Goal: Check status

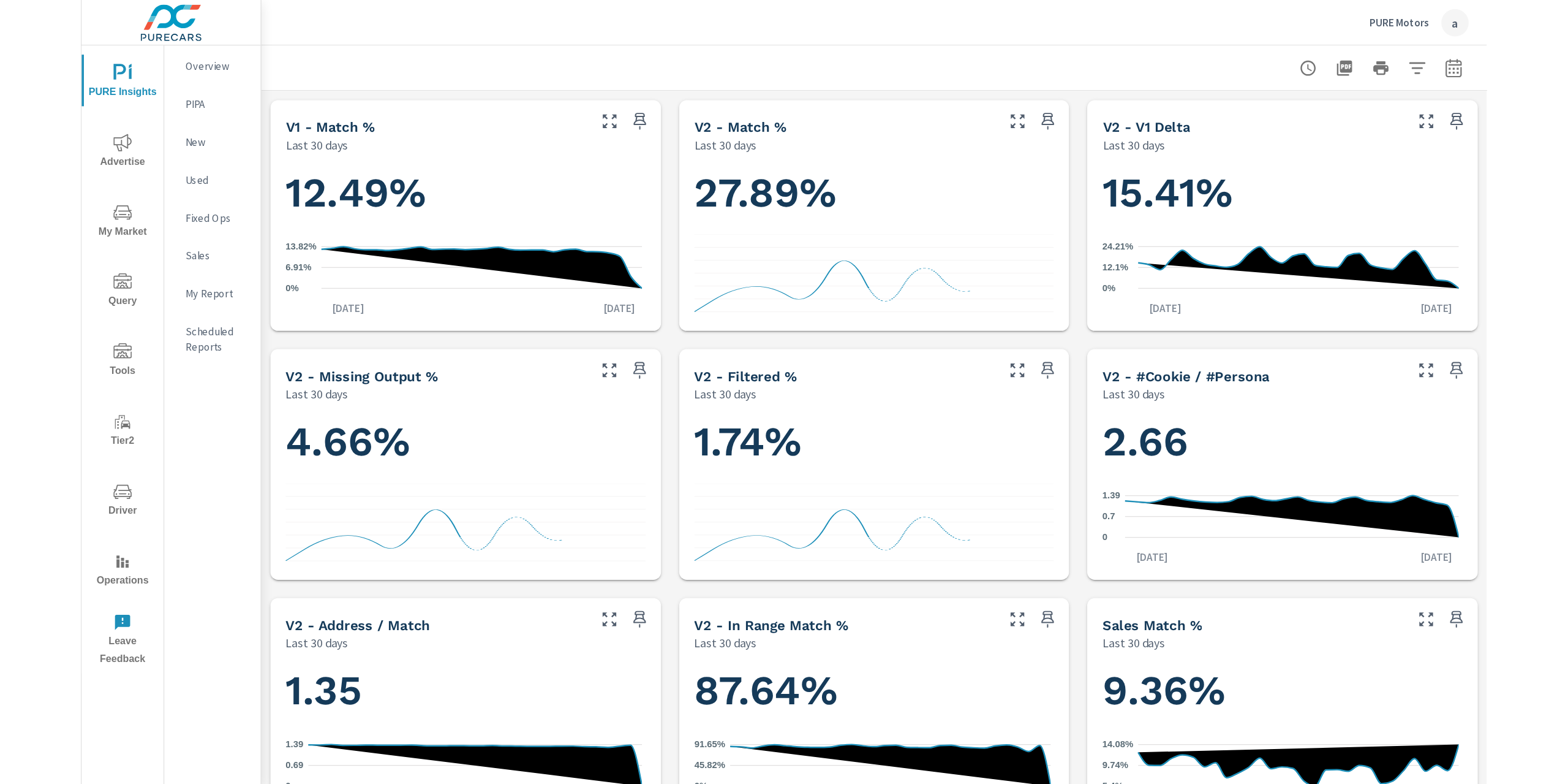
scroll to position [2029, 0]
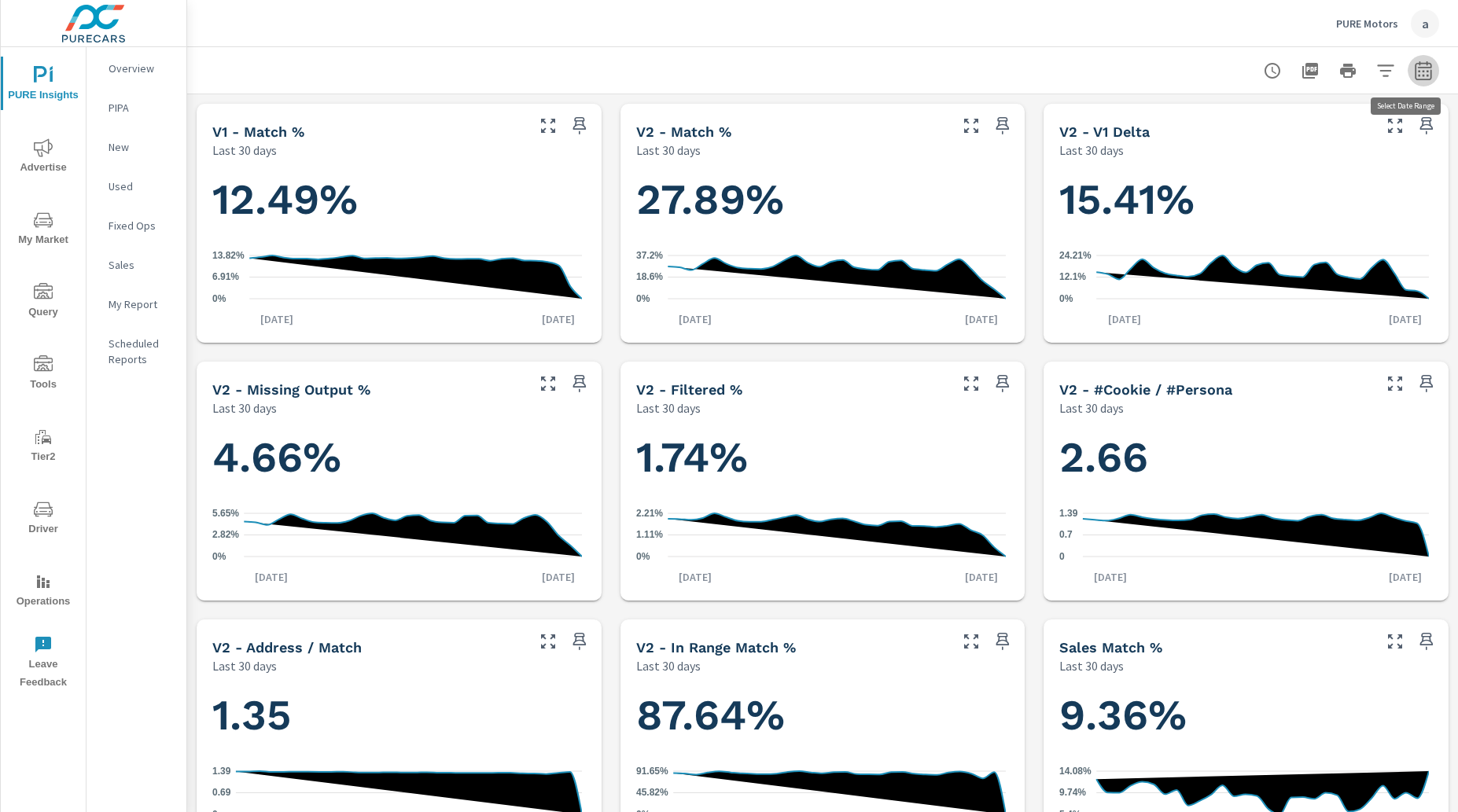
click at [1421, 69] on button "button" at bounding box center [1422, 70] width 31 height 31
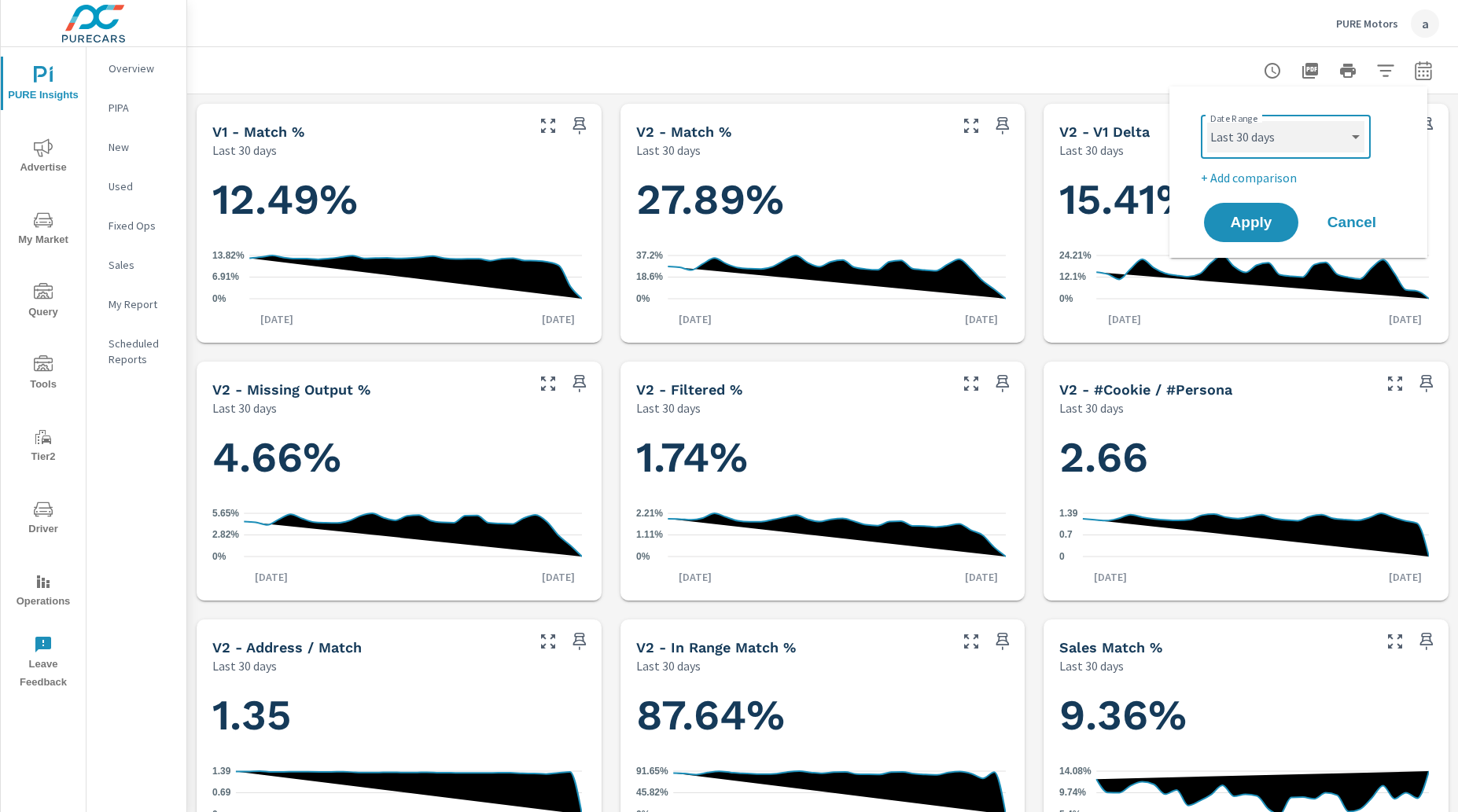
click at [1302, 126] on select "Custom [DATE] Last week Last 7 days Last 14 days Last 30 days Last 45 days Last…" at bounding box center [1285, 136] width 157 height 31
click at [1207, 121] on select "Custom [DATE] Last week Last 7 days Last 14 days Last 30 days Last 45 days Last…" at bounding box center [1285, 136] width 157 height 31
select select "custom"
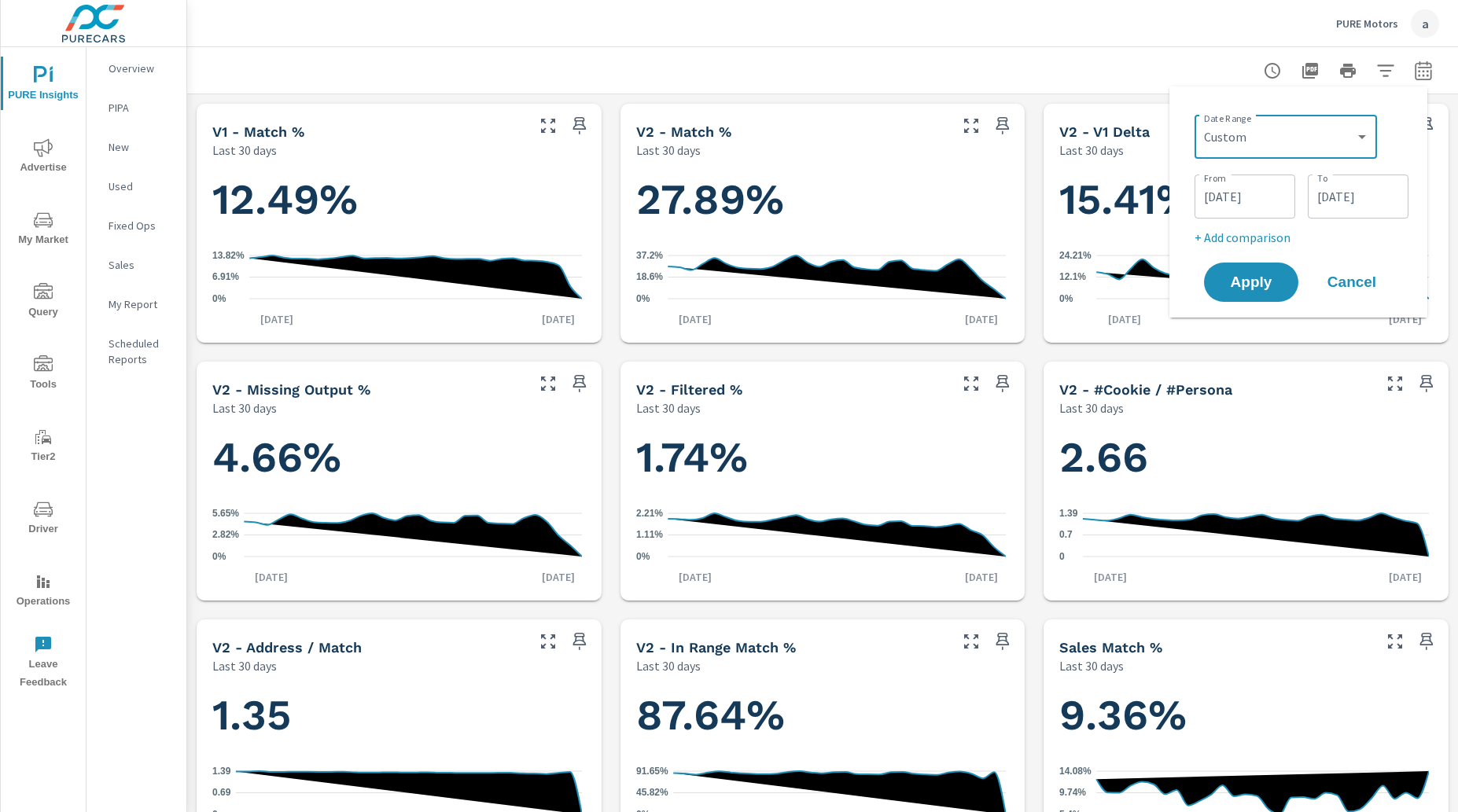
click at [1360, 192] on input "[DATE]" at bounding box center [1357, 196] width 88 height 31
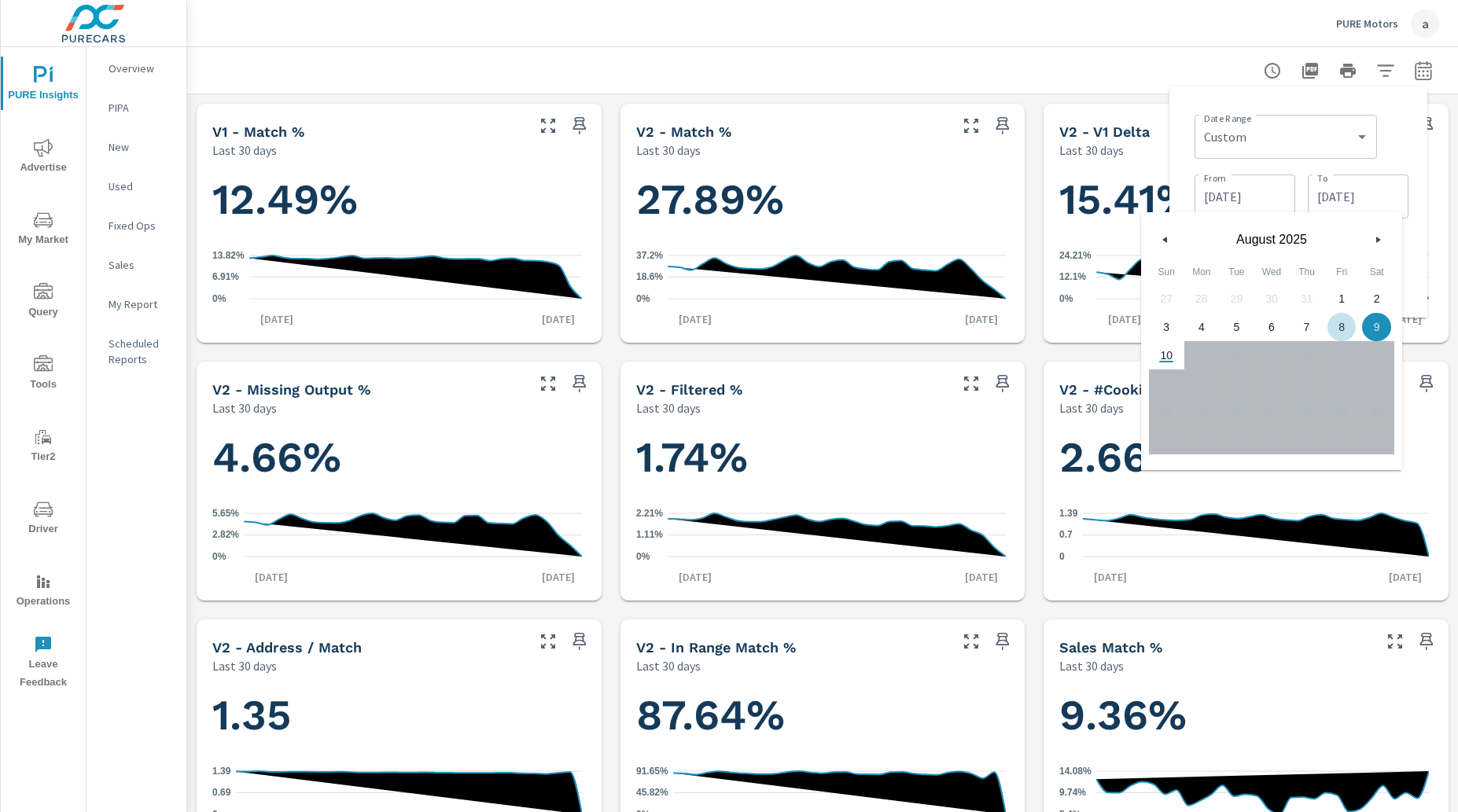
click at [1330, 326] on span "8" at bounding box center [1342, 326] width 36 height 20
type input "[DATE]"
click at [1243, 190] on input "[DATE]" at bounding box center [1244, 196] width 88 height 31
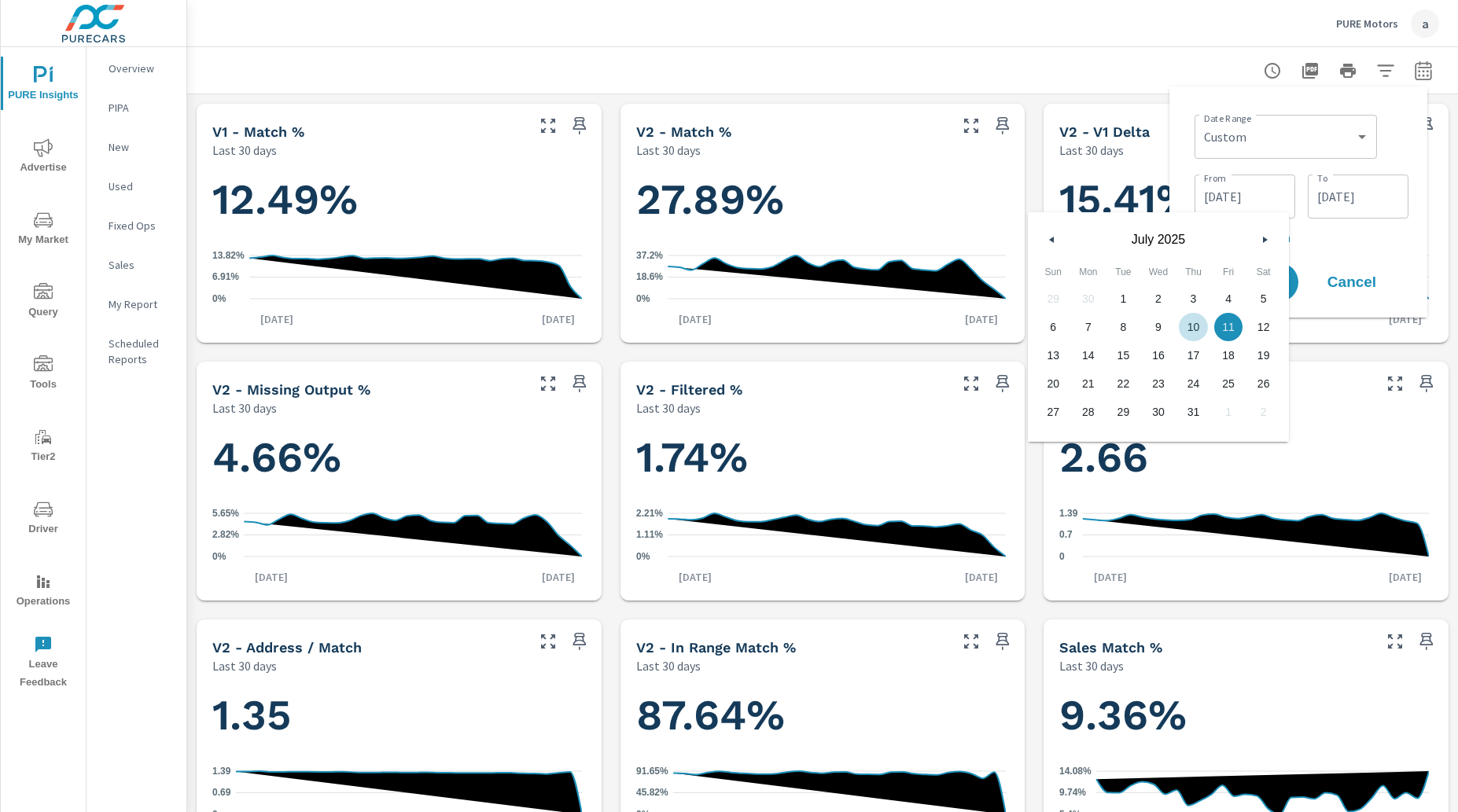
click at [1194, 319] on span "10" at bounding box center [1193, 326] width 36 height 20
type input "[DATE]"
click at [1368, 246] on p "+ Add comparison" at bounding box center [1301, 236] width 214 height 19
select select "Previous period"
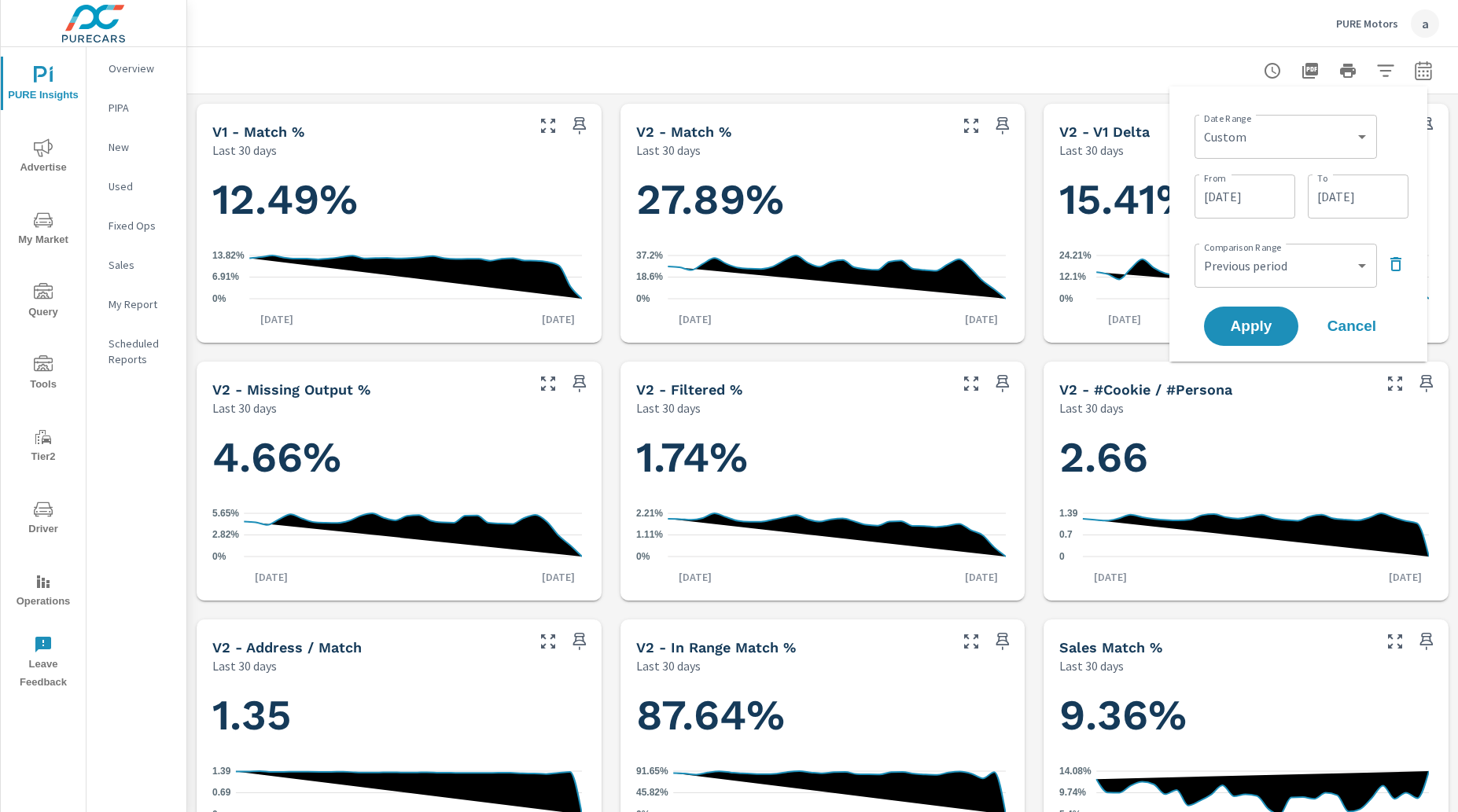
click at [1380, 266] on div "Comparison Range Custom Previous period Previous month Previous year ​" at bounding box center [1301, 264] width 214 height 53
click at [1393, 261] on icon "button" at bounding box center [1396, 264] width 11 height 15
click at [1246, 287] on span "Apply" at bounding box center [1251, 283] width 65 height 15
